Goal: Task Accomplishment & Management: Complete application form

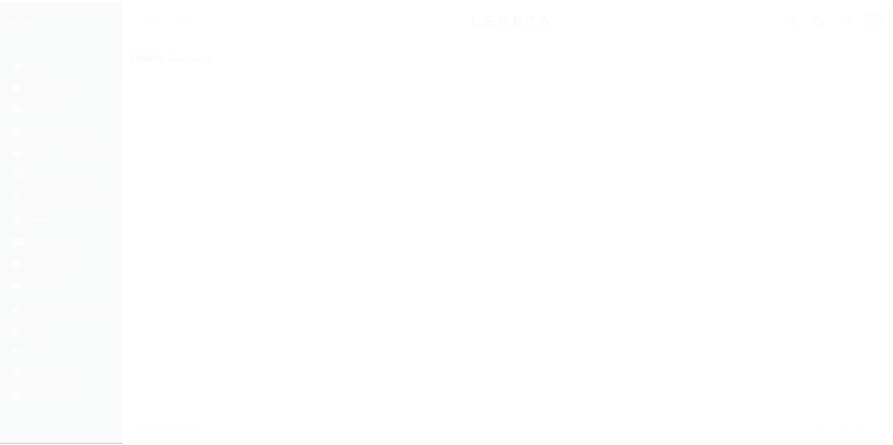
scroll to position [36, 0]
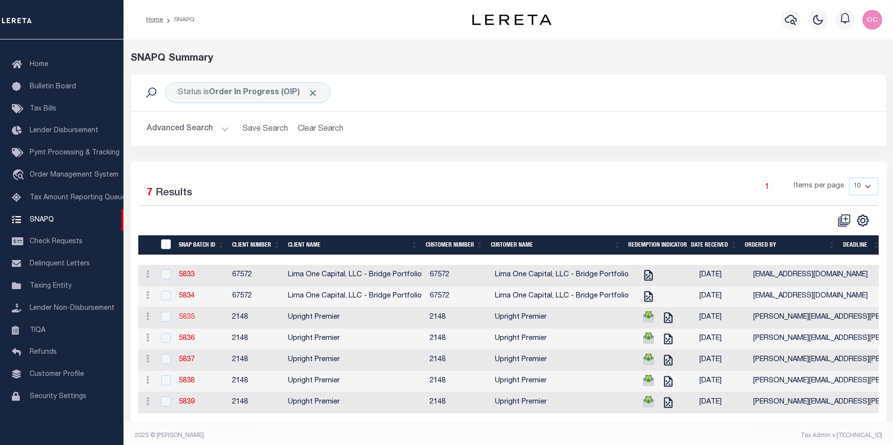
click at [190, 319] on link "5835" at bounding box center [187, 317] width 16 height 7
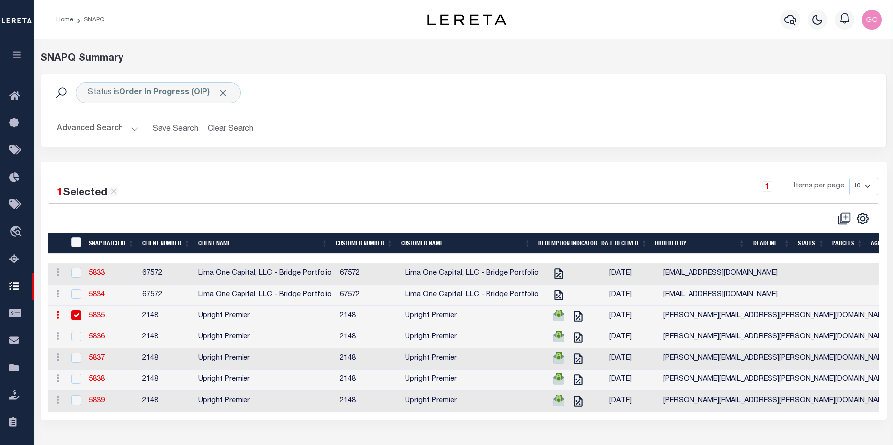
click at [76, 316] on input "checkbox" at bounding box center [76, 316] width 10 height 10
checkbox input "false"
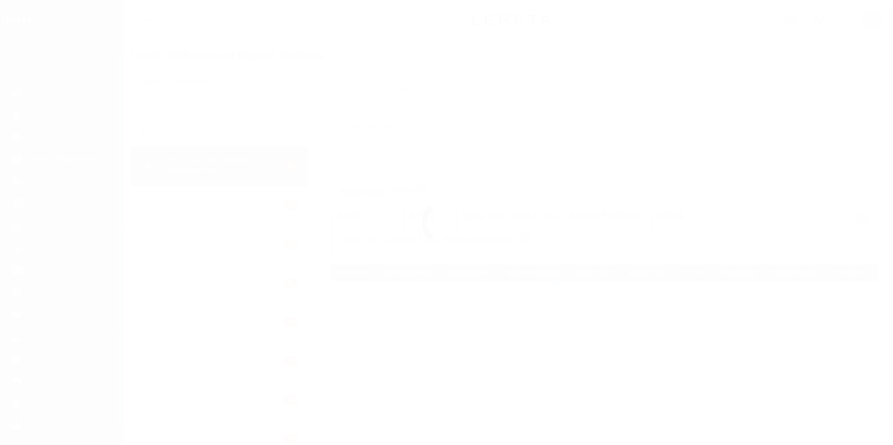
scroll to position [17, 0]
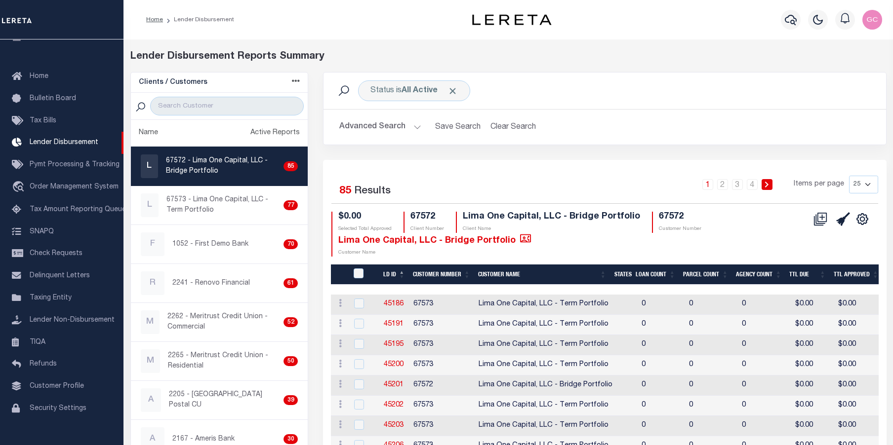
click at [246, 167] on p "67572 - Lima One Capital, LLC - Bridge Portfolio" at bounding box center [223, 166] width 114 height 21
checkbox input "true"
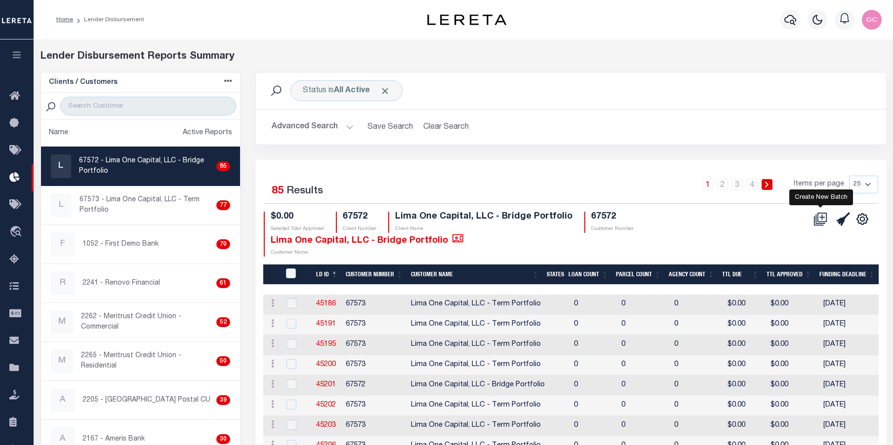
click at [820, 215] on icon at bounding box center [820, 219] width 14 height 14
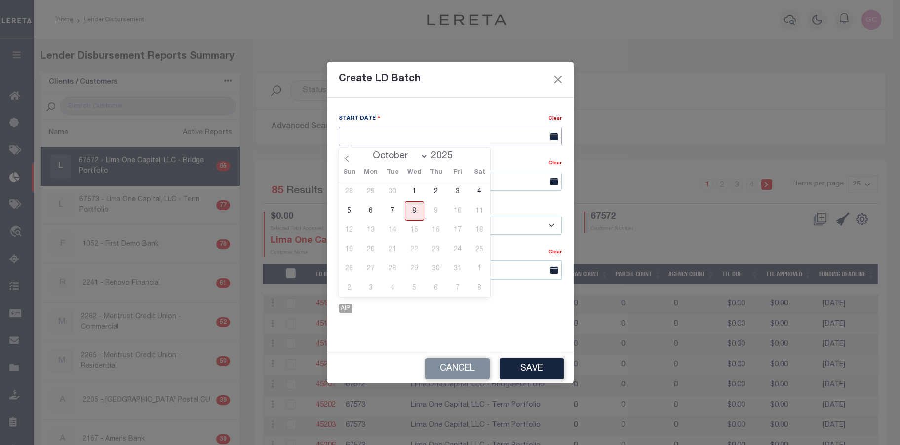
click at [375, 140] on input "text" at bounding box center [450, 136] width 223 height 19
click at [417, 211] on span "8" at bounding box center [414, 210] width 19 height 19
type input "10/08/2025"
click at [407, 179] on input "text" at bounding box center [450, 181] width 223 height 19
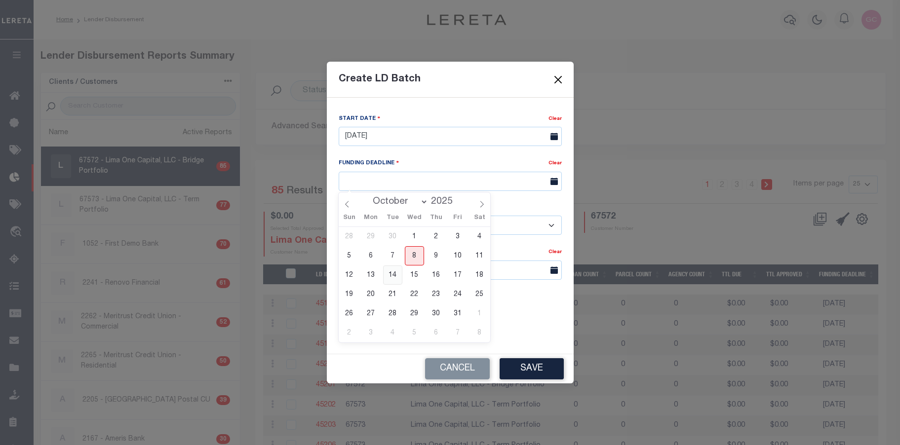
click at [390, 275] on span "14" at bounding box center [392, 275] width 19 height 19
type input "10/14/25"
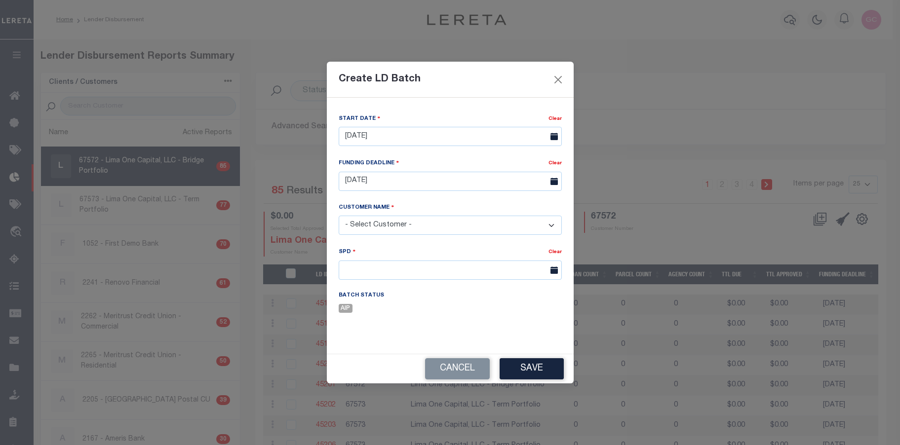
click at [463, 230] on select "- Select Customer - Accumatch - Refunds All In Credit Union Amarillo National B…" at bounding box center [450, 225] width 223 height 19
select select "2284"
click at [339, 216] on select "- Select Customer - Accumatch - Refunds All In Credit Union Amarillo National B…" at bounding box center [450, 225] width 223 height 19
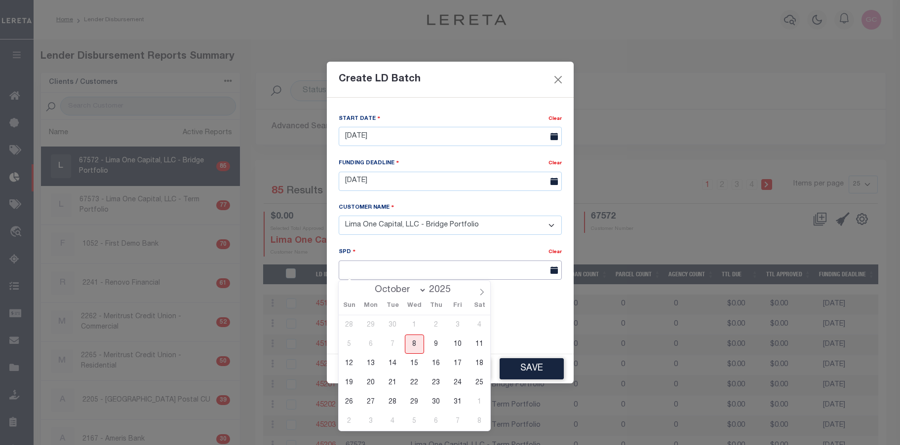
click at [386, 274] on input "text" at bounding box center [450, 270] width 223 height 19
click at [417, 362] on span "15" at bounding box center [414, 363] width 19 height 19
type input "10/15/2025"
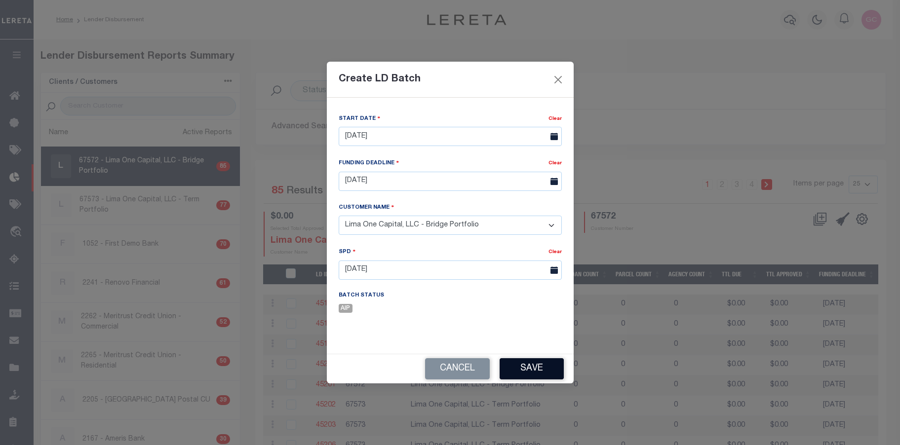
click at [542, 373] on button "Save" at bounding box center [532, 368] width 64 height 21
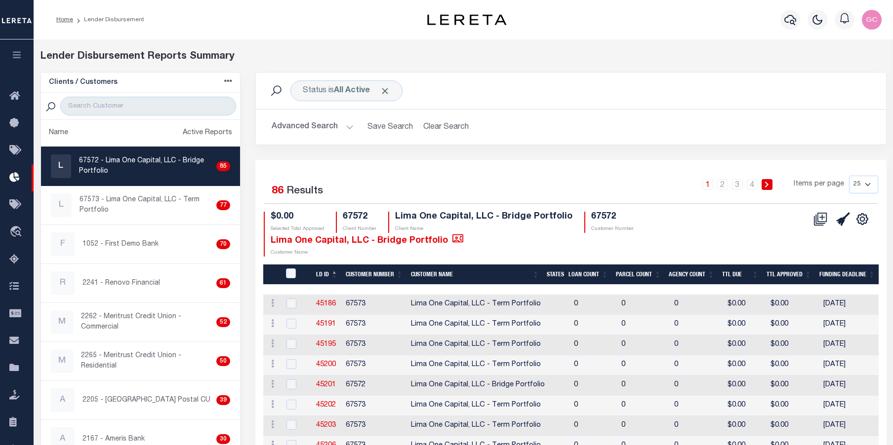
click at [869, 181] on select "25 50 100 200" at bounding box center [863, 185] width 29 height 18
select select "200"
click at [849, 176] on select "25 50 100 200" at bounding box center [863, 185] width 29 height 18
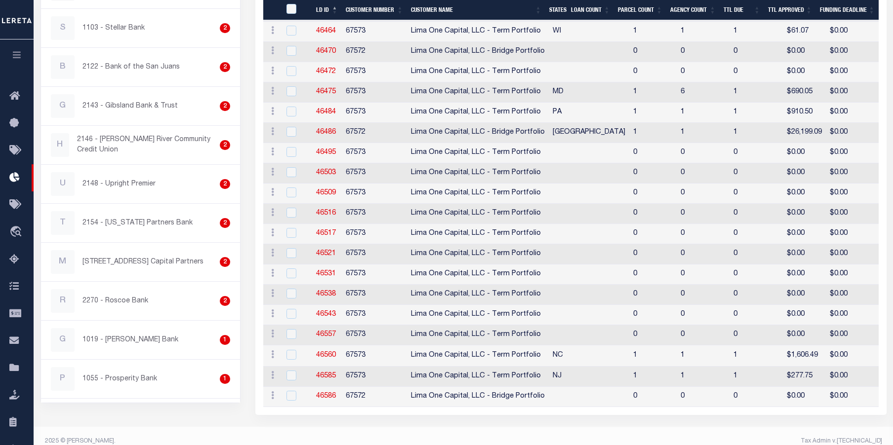
scroll to position [1638, 0]
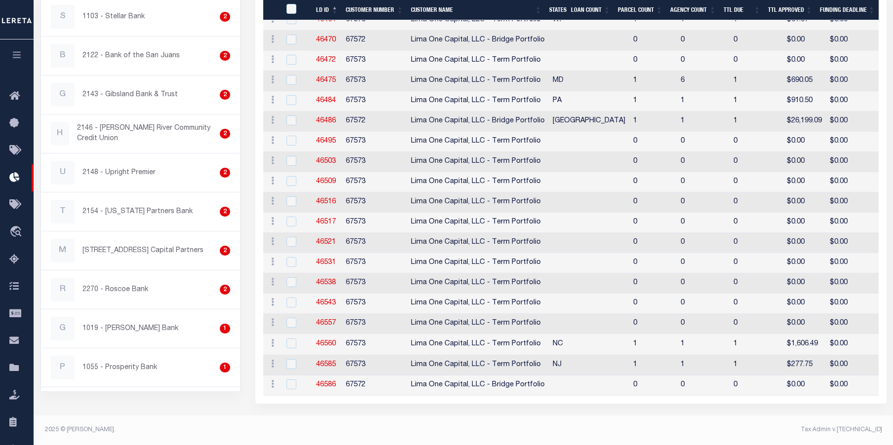
checkbox input "true"
